Goal: Transaction & Acquisition: Book appointment/travel/reservation

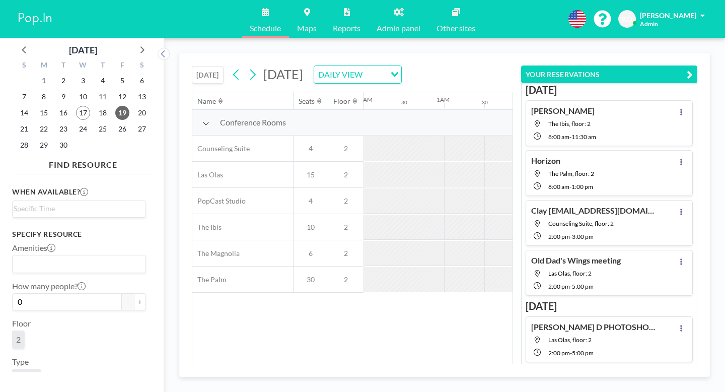
scroll to position [58, 0]
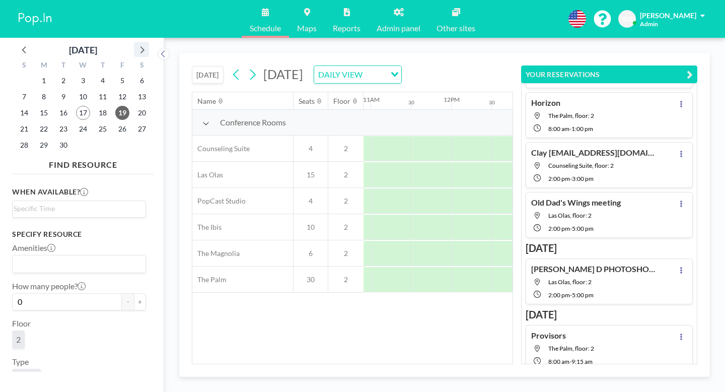
click at [135, 44] on icon at bounding box center [141, 49] width 13 height 13
click at [76, 74] on span "1" at bounding box center [83, 81] width 14 height 14
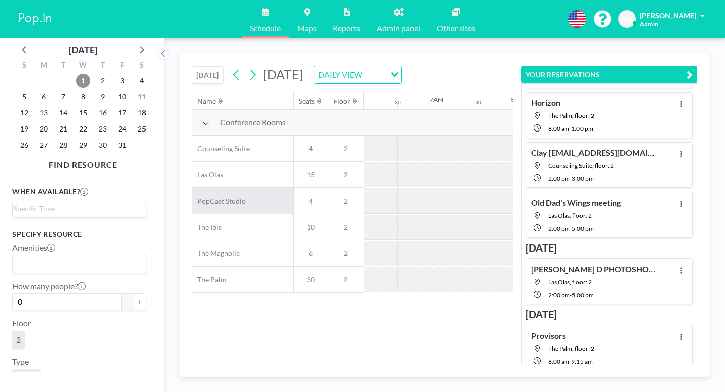
scroll to position [0, 491]
click at [598, 215] on div at bounding box center [618, 227] width 40 height 25
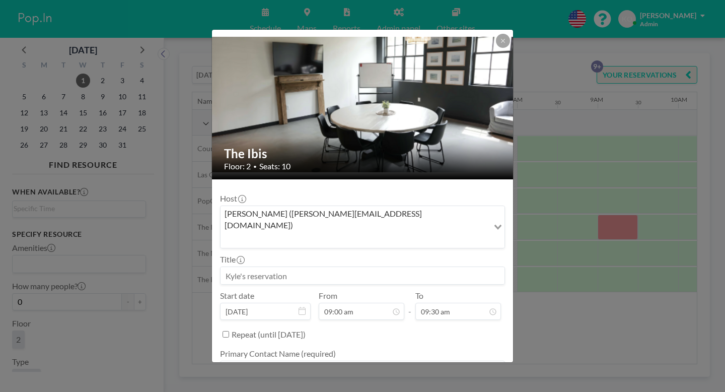
click at [431, 267] on input at bounding box center [363, 275] width 284 height 17
click at [430, 233] on input "Search for option" at bounding box center [355, 239] width 266 height 13
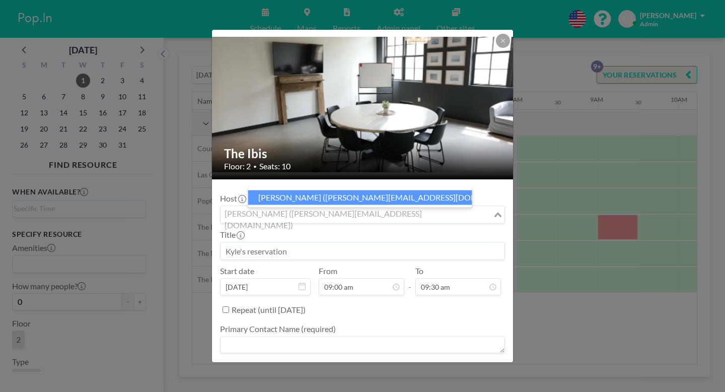
click at [422, 195] on li "[PERSON_NAME] ([PERSON_NAME][EMAIL_ADDRESS][DOMAIN_NAME])" at bounding box center [360, 197] width 224 height 15
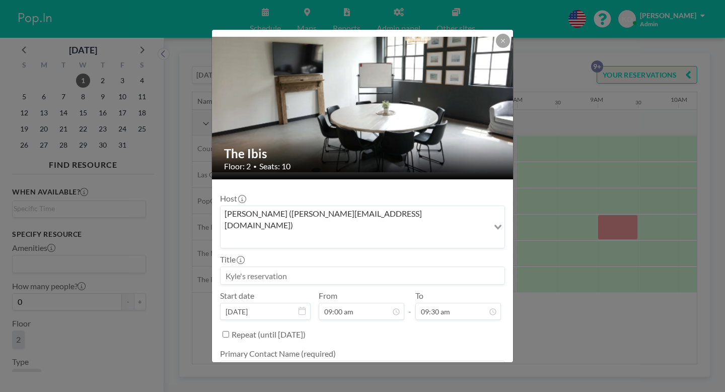
click at [411, 267] on input at bounding box center [363, 275] width 284 height 17
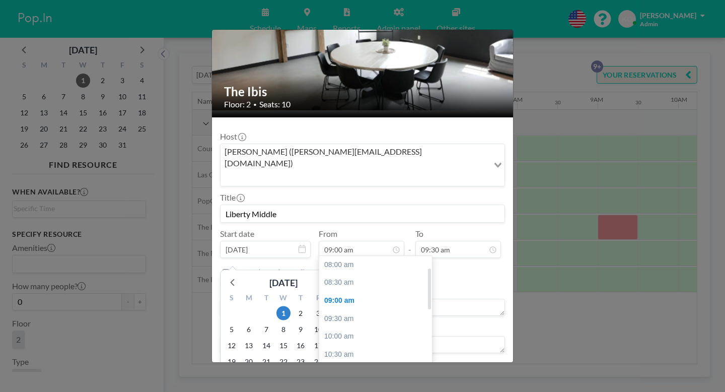
scroll to position [32, 0]
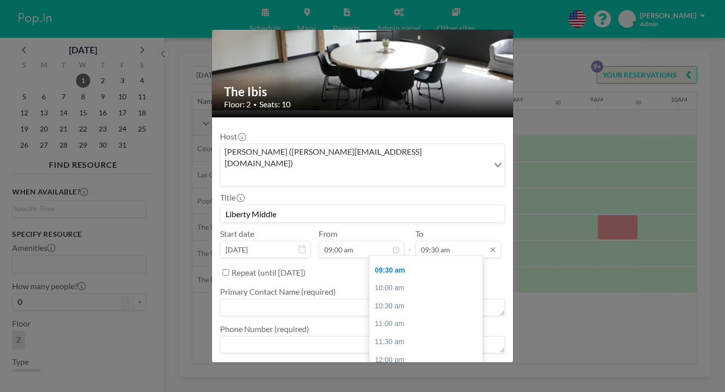
click at [439, 241] on input "09:30 am" at bounding box center [458, 249] width 86 height 17
click at [386, 350] on div "04:00 pm" at bounding box center [426, 359] width 113 height 18
type input "Liberty Middle"
type input "04:00 pm"
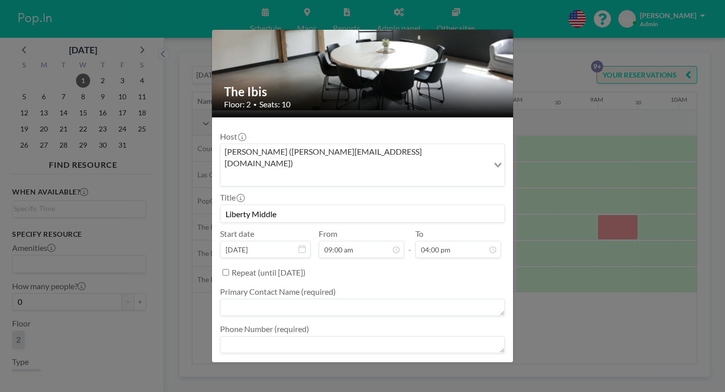
click at [443, 299] on textarea at bounding box center [362, 307] width 285 height 17
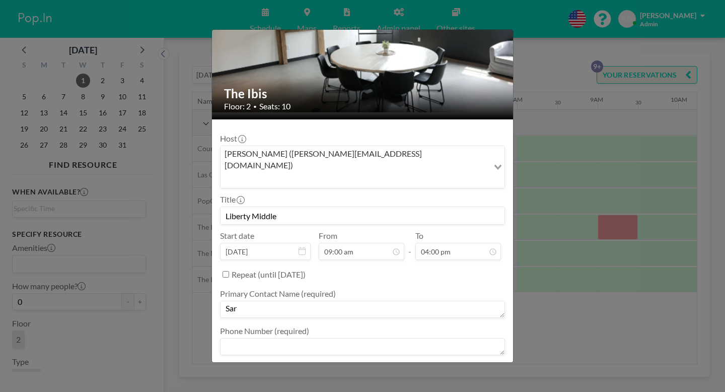
scroll to position [59, 0]
type textarea "[PERSON_NAME]"
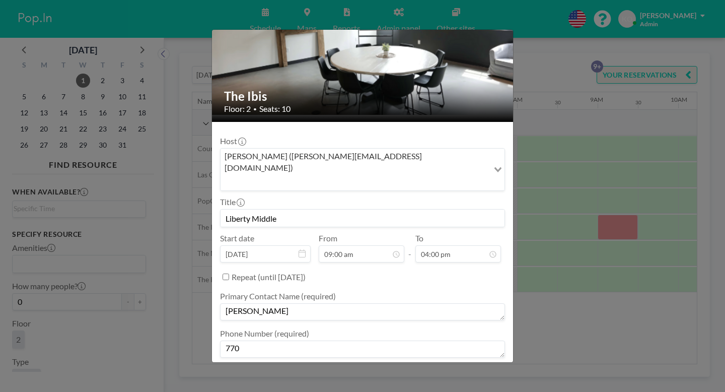
scroll to position [57, 0]
type textarea "[PHONE_NUMBER]*290124"
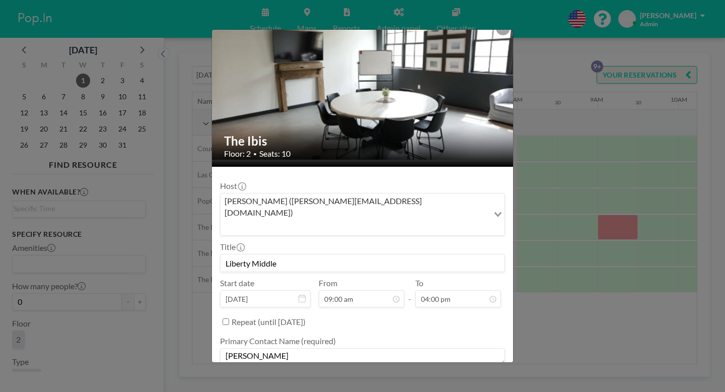
scroll to position [12, 0]
type textarea "invoice sent. will bring check day of"
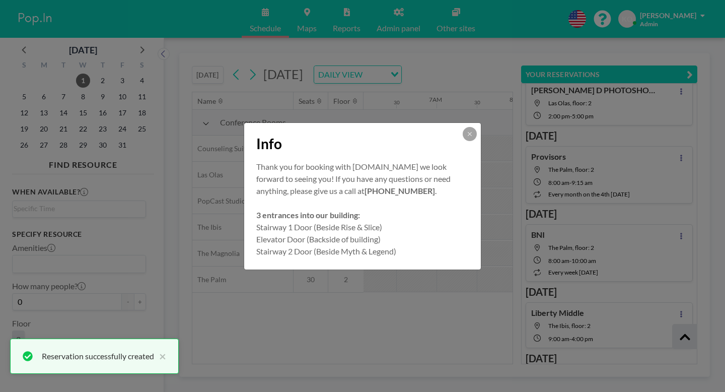
scroll to position [237, 0]
click at [467, 137] on icon at bounding box center [470, 134] width 6 height 6
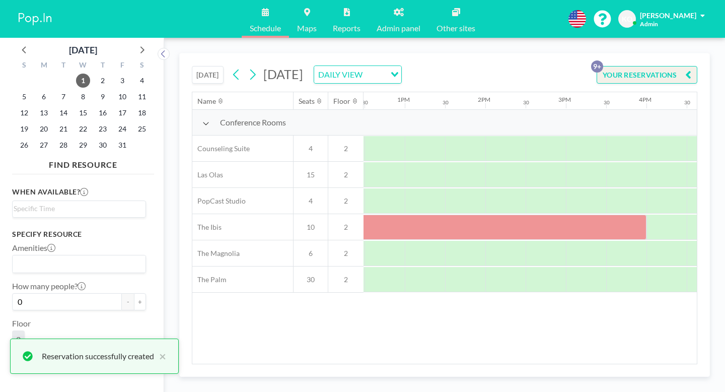
scroll to position [0, 994]
